Goal: Information Seeking & Learning: Understand process/instructions

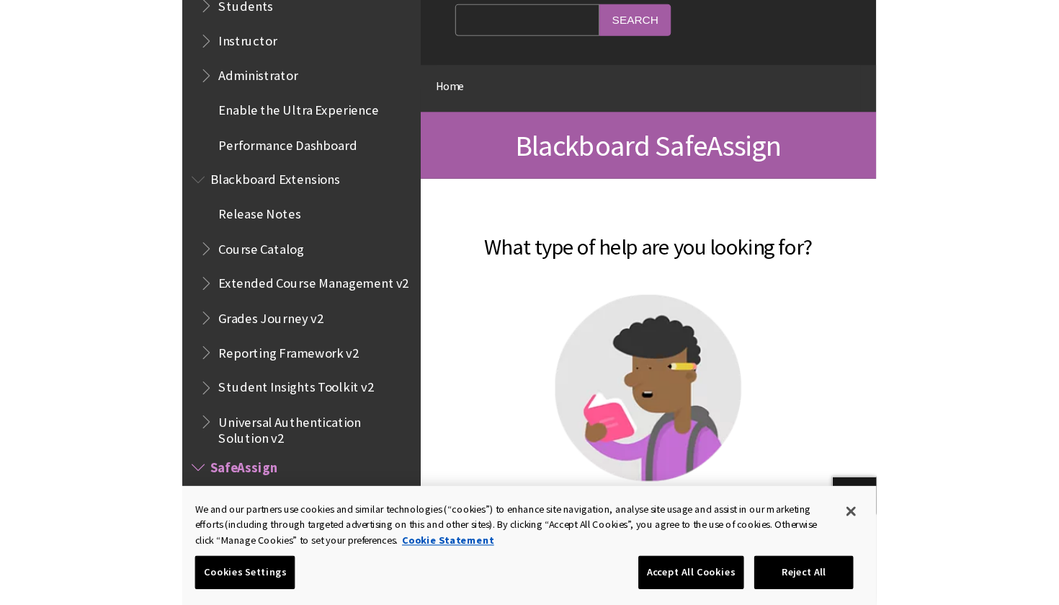
scroll to position [1361, 0]
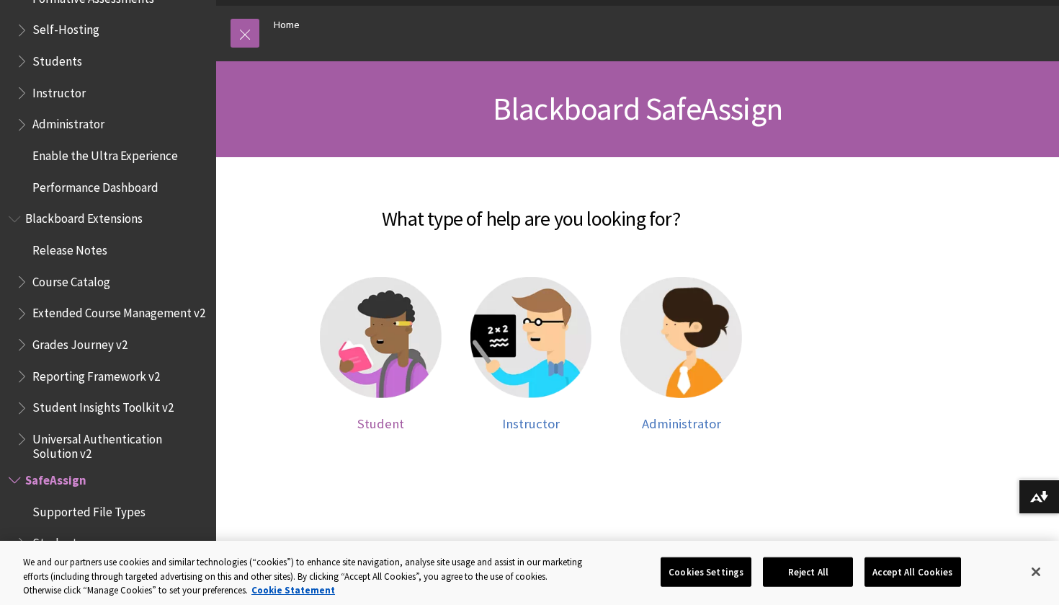
click at [408, 329] on img at bounding box center [381, 338] width 122 height 122
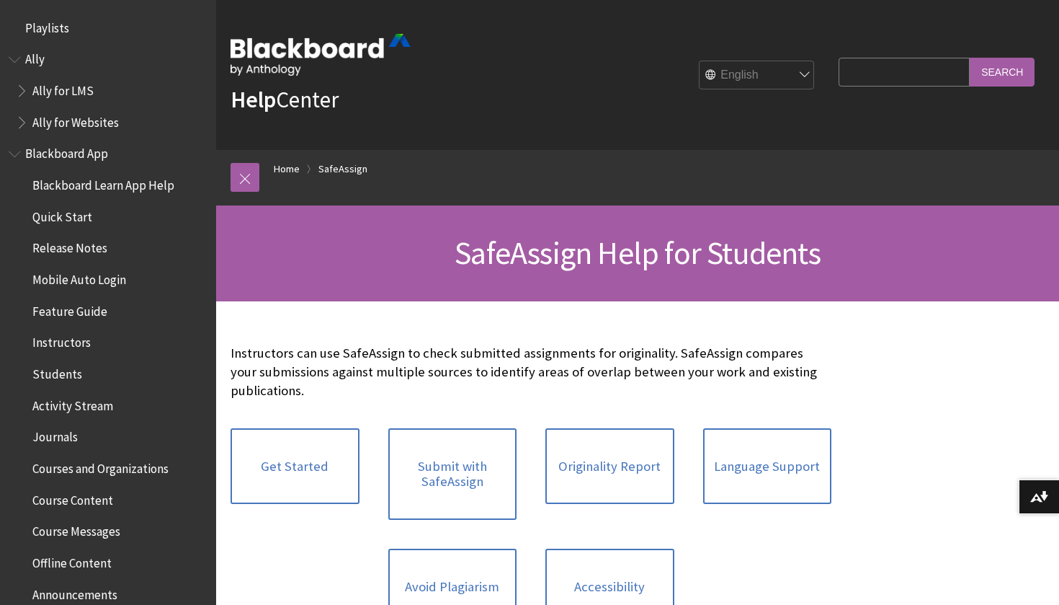
drag, startPoint x: 0, startPoint y: 0, endPoint x: 384, endPoint y: 332, distance: 507.9
click at [384, 332] on div "Instructors can use SafeAssign to check submitted assignments for originality. …" at bounding box center [531, 491] width 601 height 322
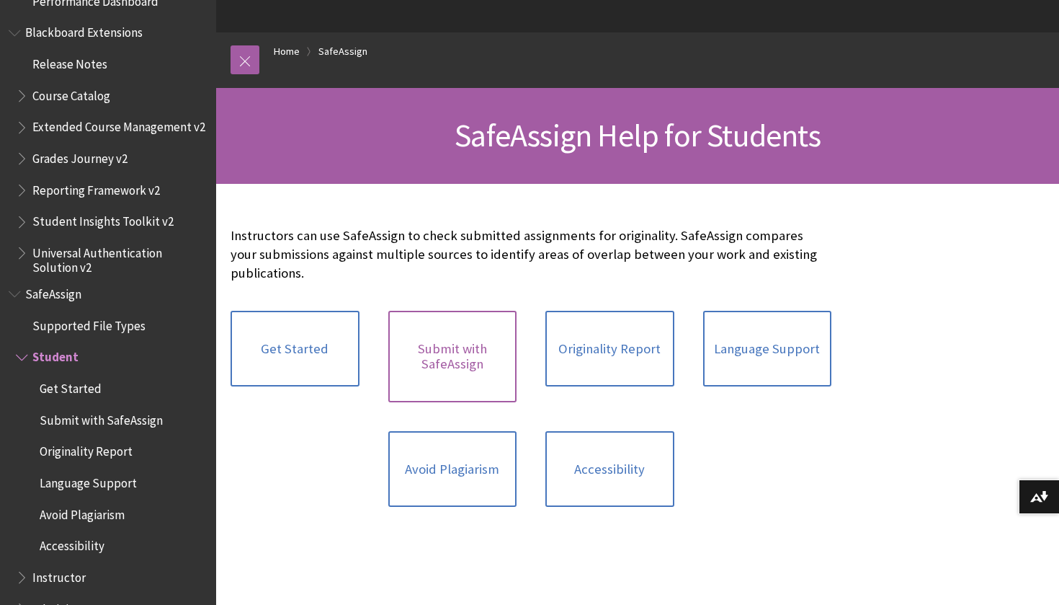
scroll to position [119, 0]
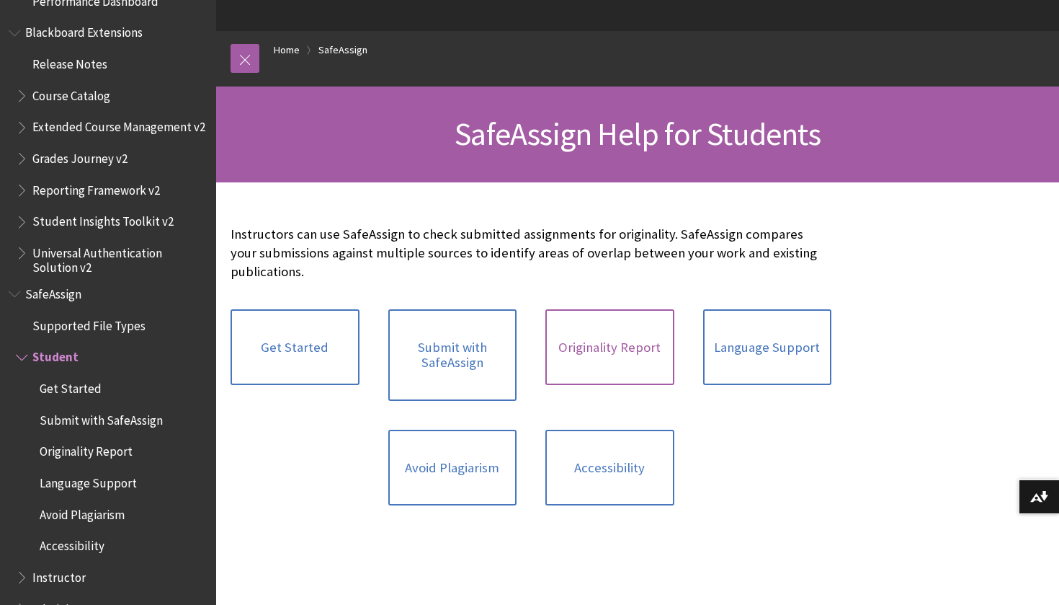
click at [612, 364] on link "Originality Report" at bounding box center [610, 347] width 129 height 76
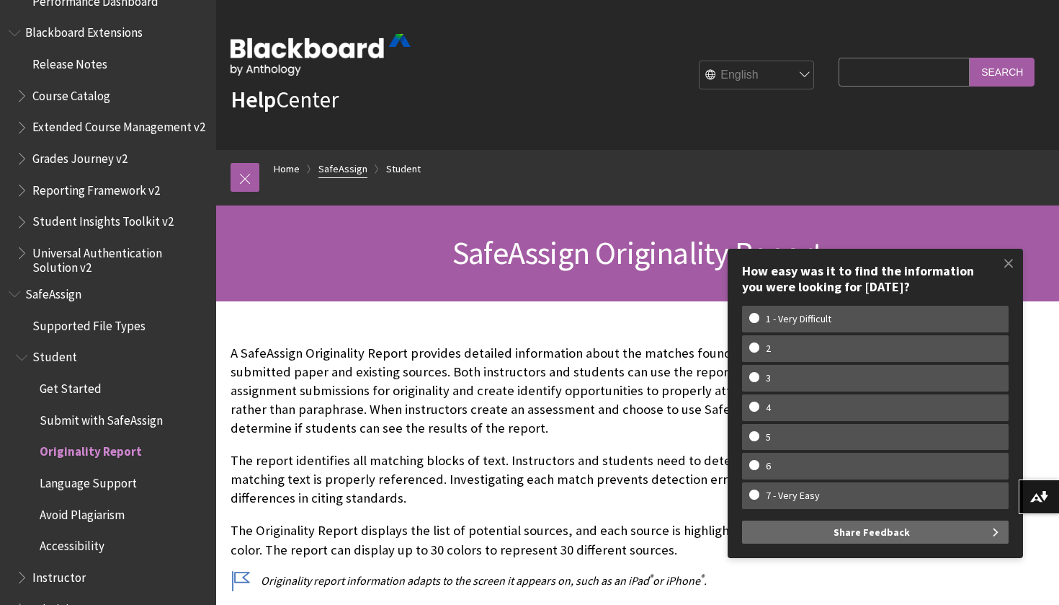
click at [350, 168] on link "SafeAssign" at bounding box center [343, 169] width 49 height 18
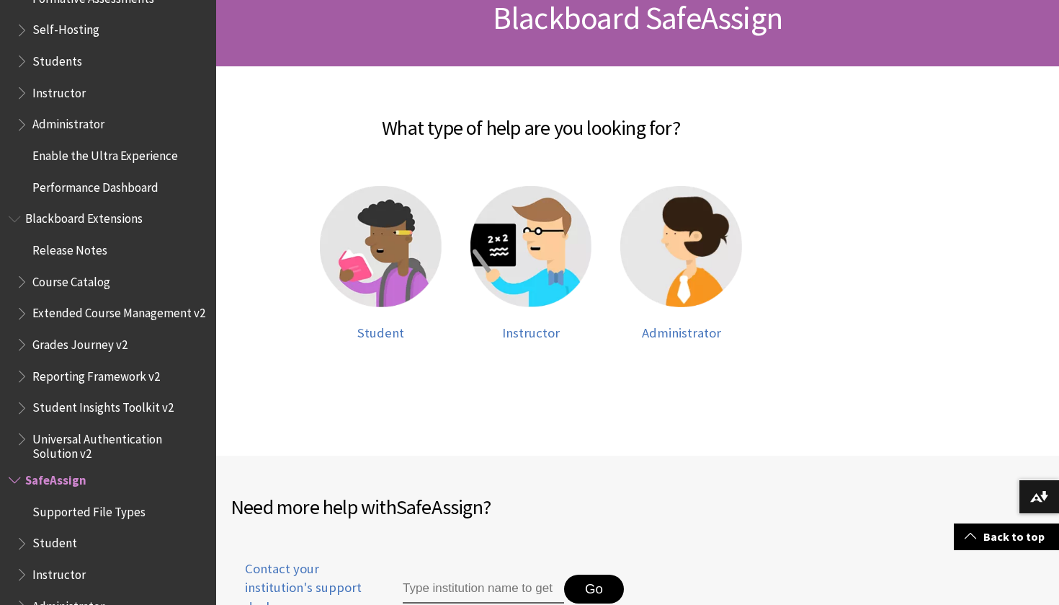
scroll to position [233, 0]
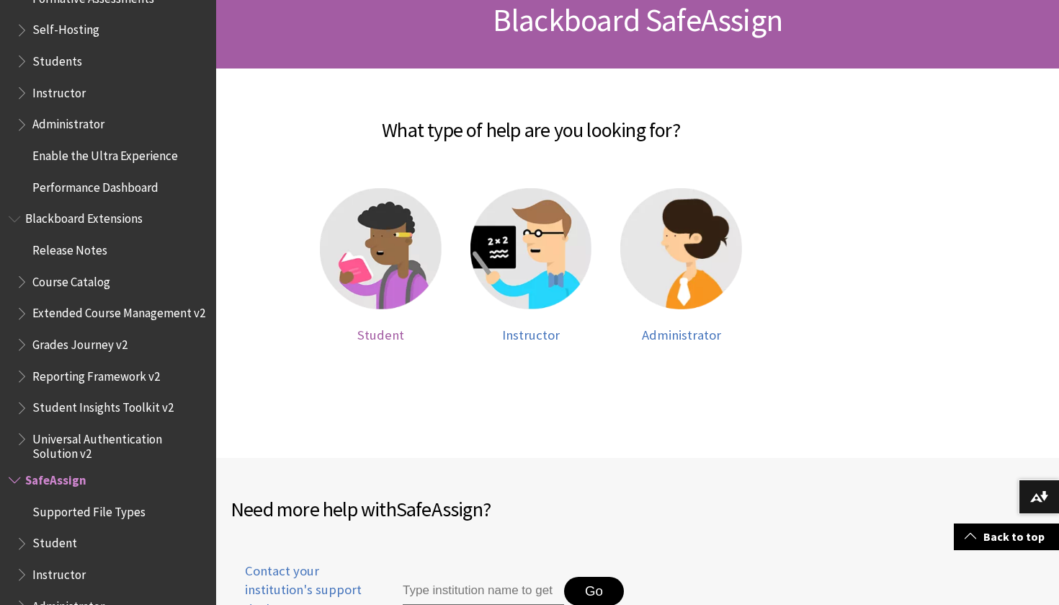
click at [390, 262] on img at bounding box center [381, 249] width 122 height 122
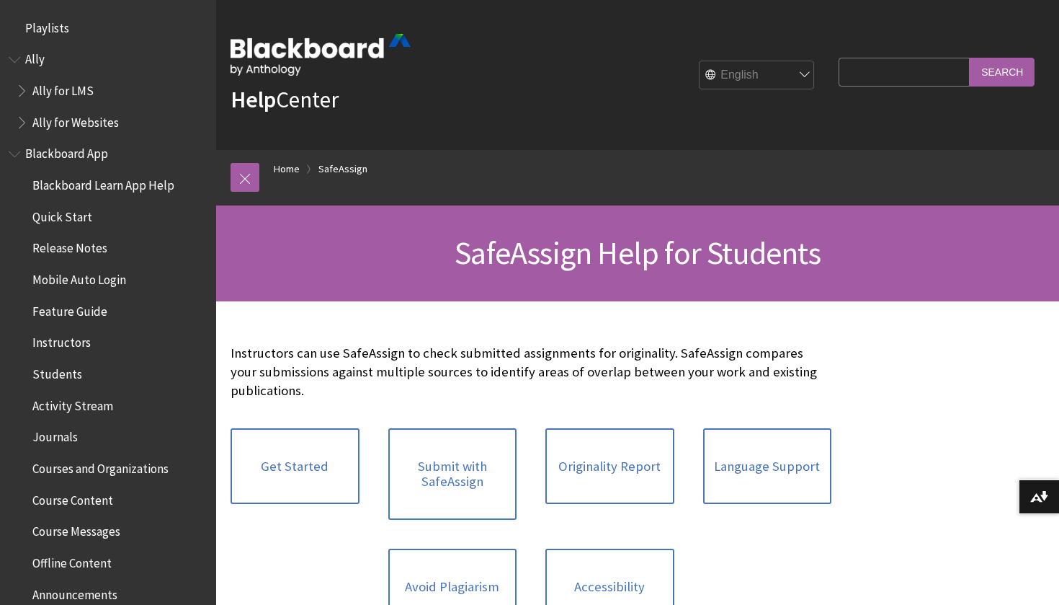
scroll to position [1547, 0]
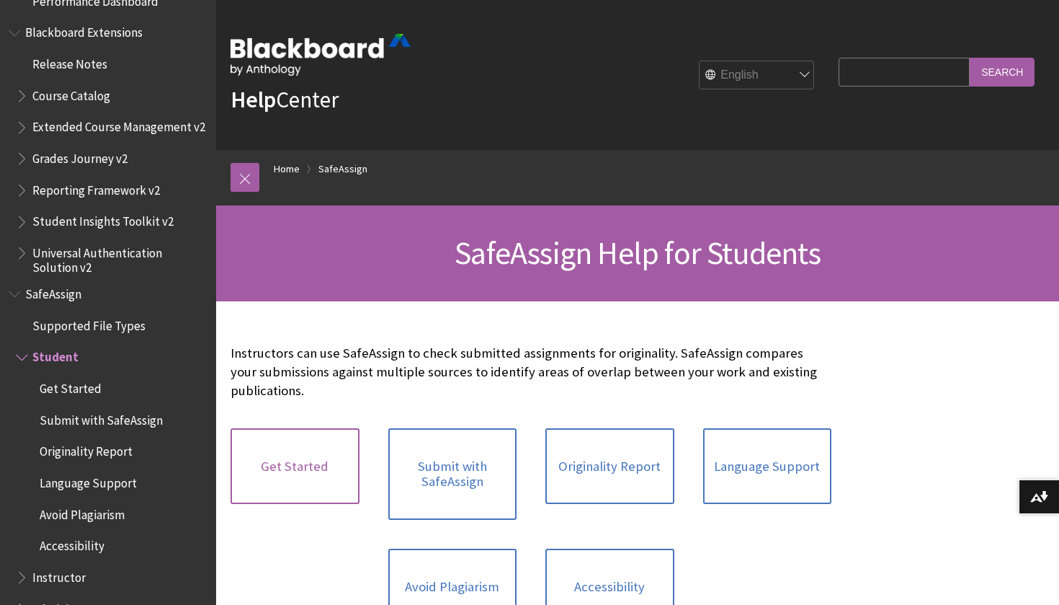
click at [325, 448] on link "Get Started" at bounding box center [295, 466] width 129 height 76
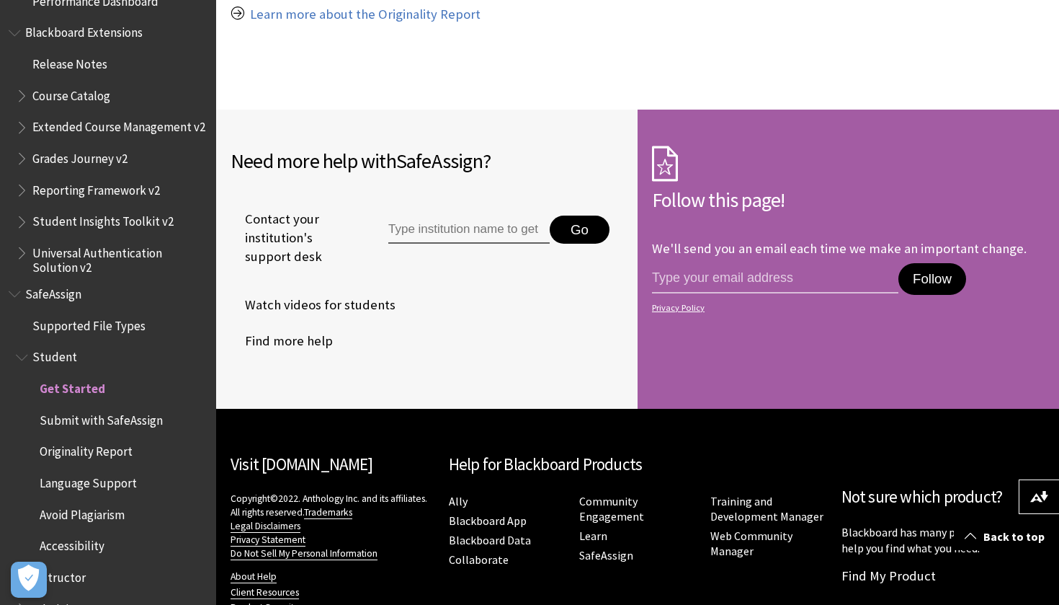
scroll to position [1358, 0]
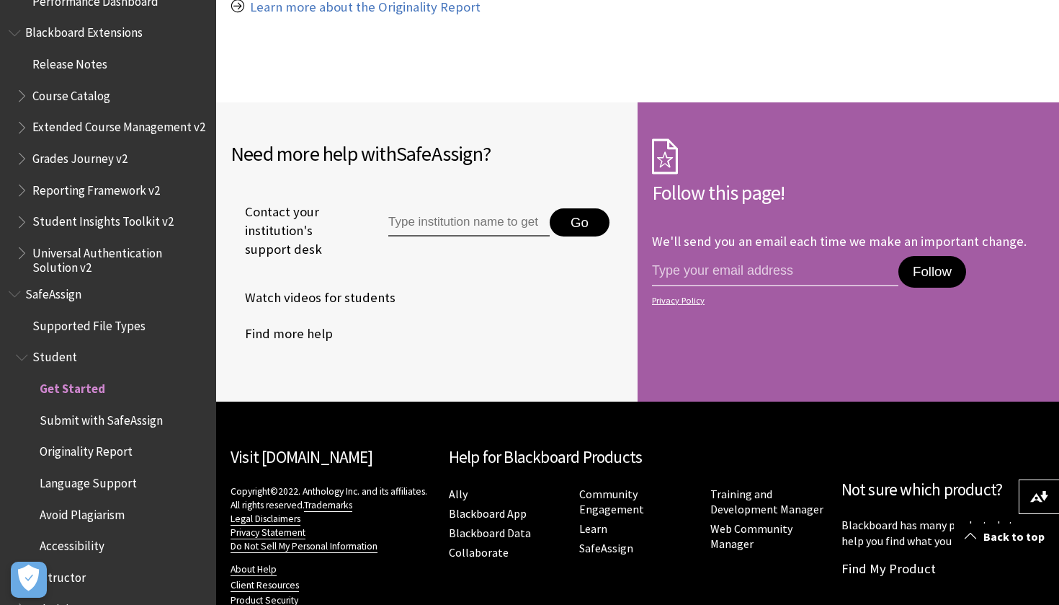
click at [445, 213] on input "Type institution name to get support" at bounding box center [468, 222] width 161 height 29
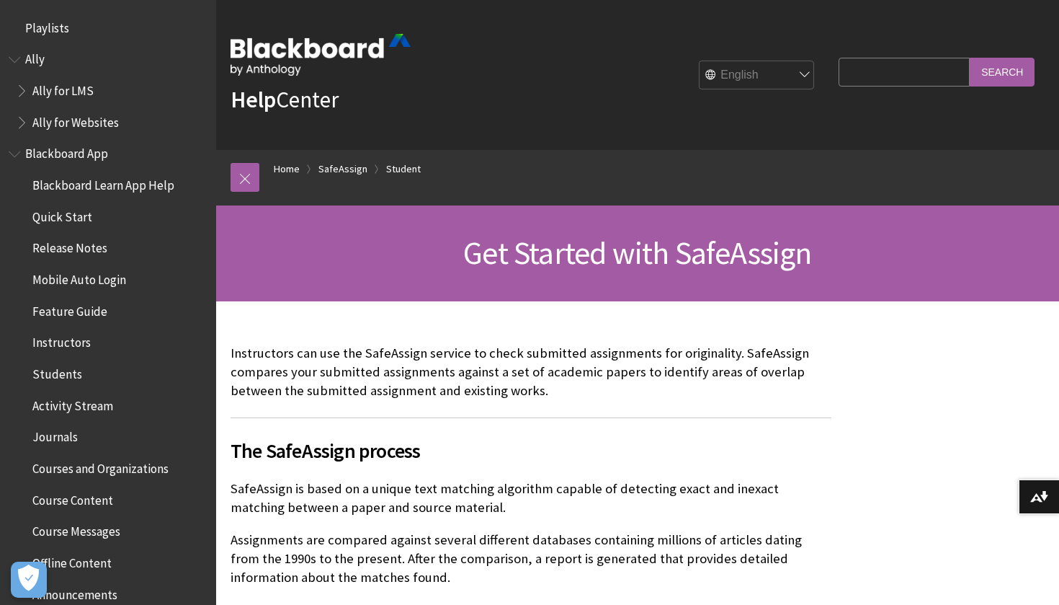
scroll to position [0, 0]
